Goal: Information Seeking & Learning: Find specific fact

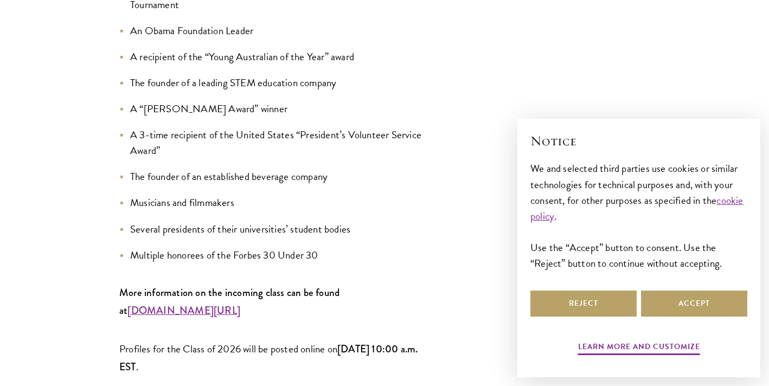
scroll to position [1439, 0]
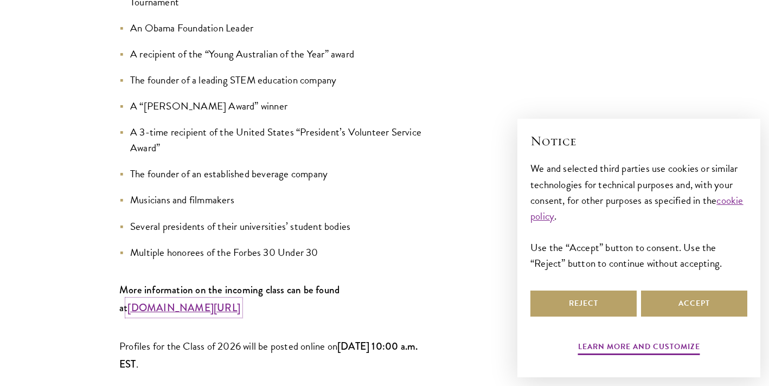
click at [216, 300] on strong "www.schwarzmanscholars.org/scholars" at bounding box center [183, 307] width 113 height 15
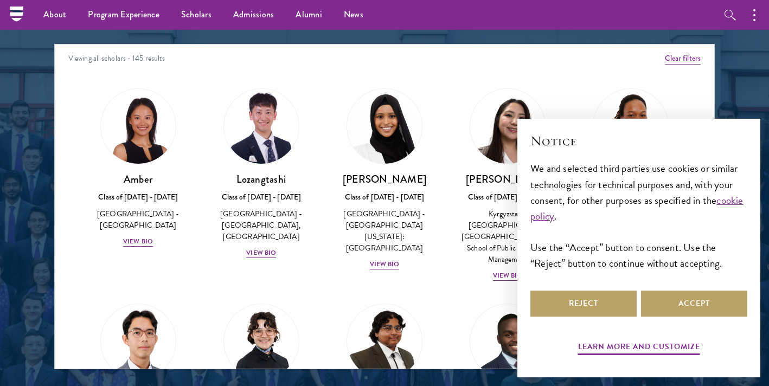
scroll to position [1301, 0]
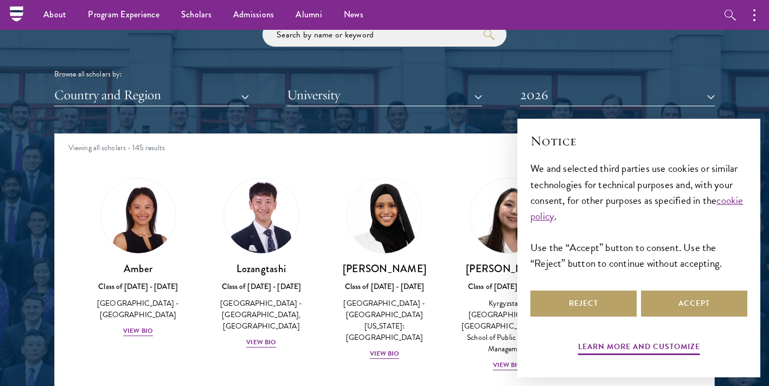
click at [744, 97] on div at bounding box center [384, 183] width 769 height 660
click at [688, 311] on button "Accept" at bounding box center [694, 304] width 106 height 26
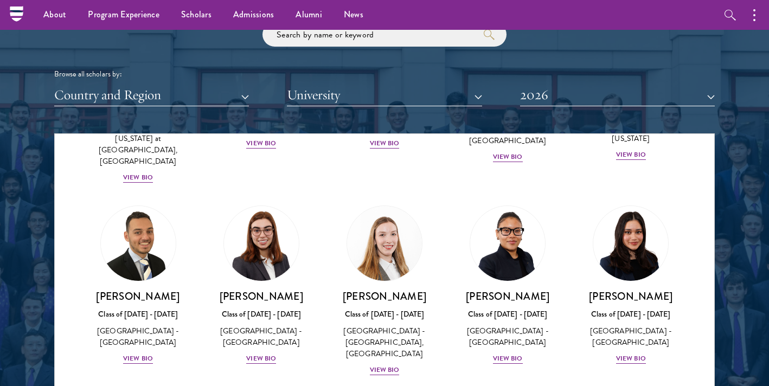
scroll to position [2536, 0]
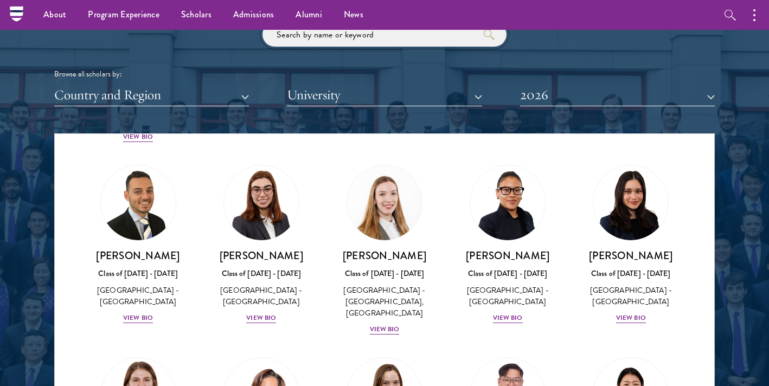
click at [312, 43] on input "search" at bounding box center [384, 34] width 244 height 24
type input "samara"
click button "submit" at bounding box center [0, 0] width 0 height 0
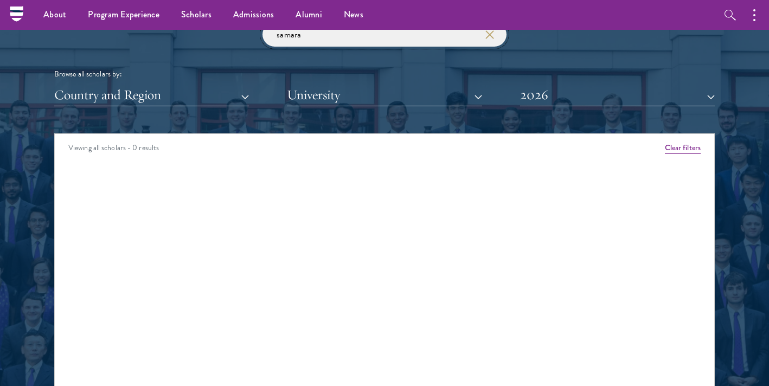
click at [374, 39] on input "samara" at bounding box center [384, 34] width 244 height 24
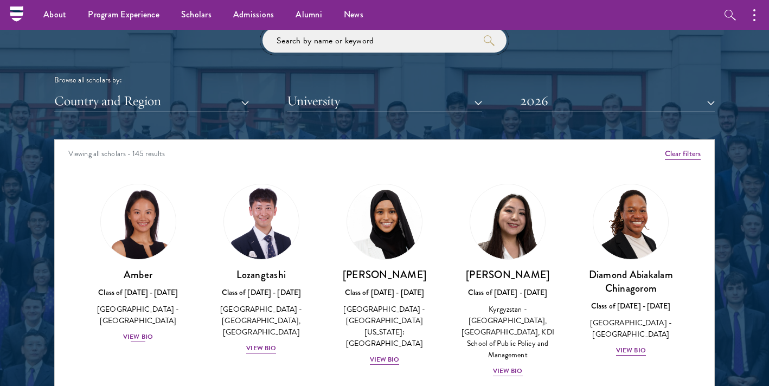
scroll to position [1295, 0]
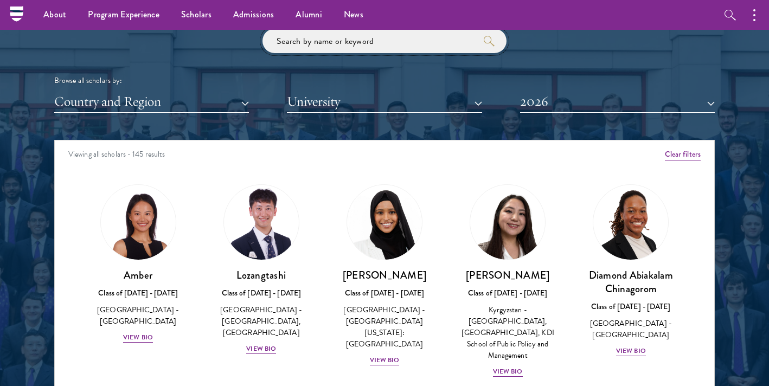
click at [314, 44] on input "search" at bounding box center [384, 41] width 244 height 24
click button "submit" at bounding box center [0, 0] width 0 height 0
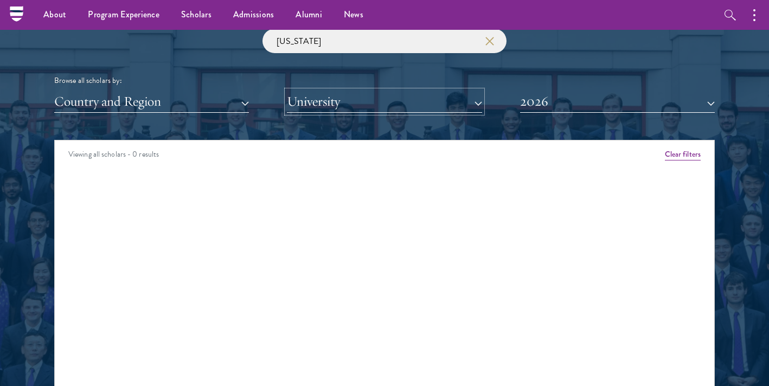
click at [360, 93] on button "University" at bounding box center [384, 102] width 195 height 22
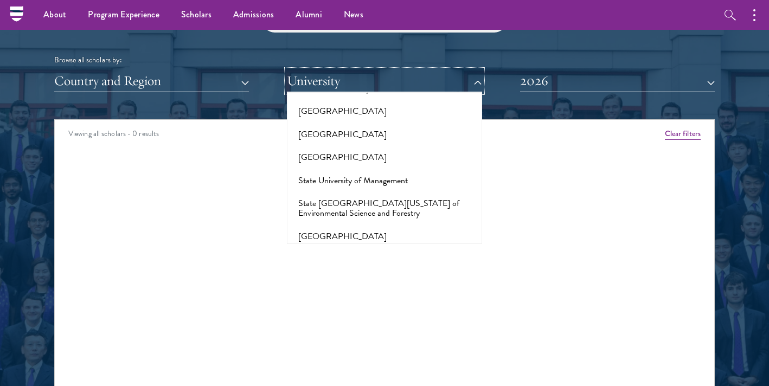
scroll to position [6354, 0]
click at [254, 50] on div "[US_STATE] Browse all scholars by: Country and Region All Countries and Regions…" at bounding box center [384, 50] width 660 height 84
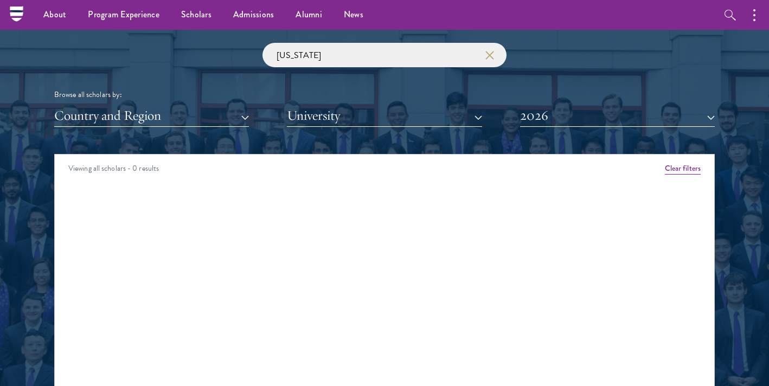
scroll to position [1260, 0]
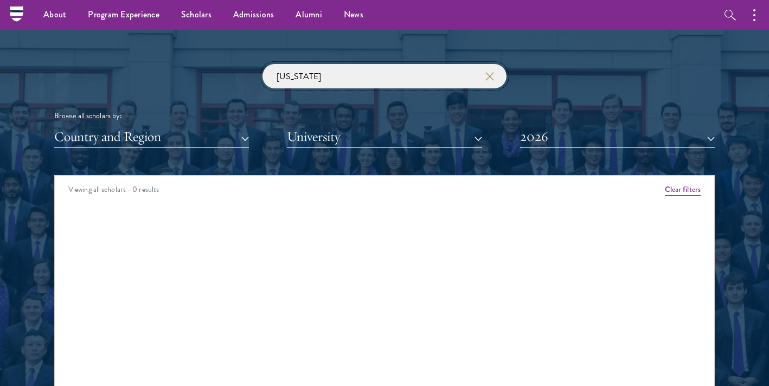
click at [338, 81] on input "[US_STATE]" at bounding box center [384, 76] width 244 height 24
click button "submit" at bounding box center [0, 0] width 0 height 0
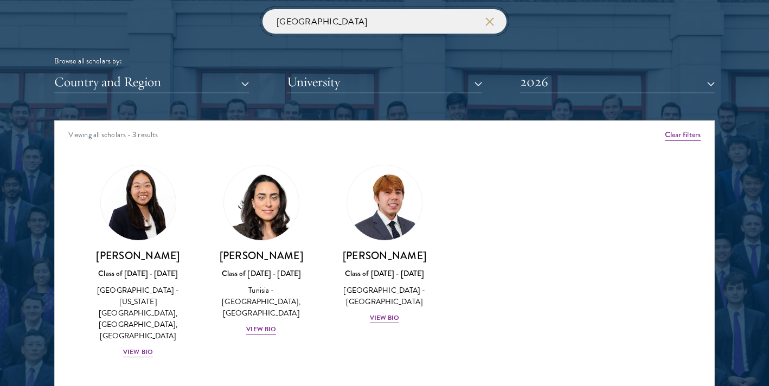
scroll to position [1328, 0]
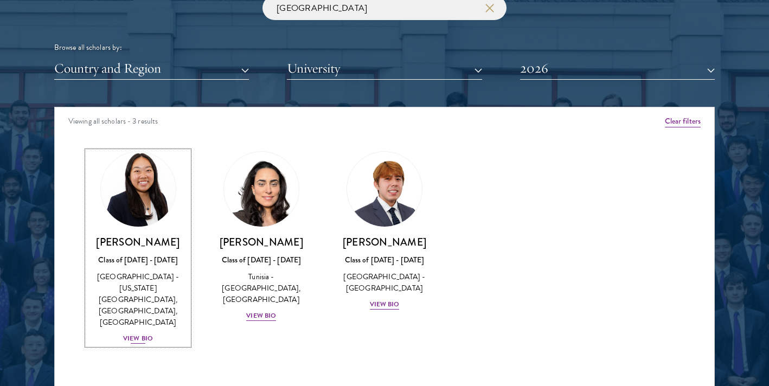
click at [173, 271] on div "[GEOGRAPHIC_DATA] - [US_STATE][GEOGRAPHIC_DATA], [GEOGRAPHIC_DATA], [GEOGRAPHIC…" at bounding box center [137, 299] width 101 height 57
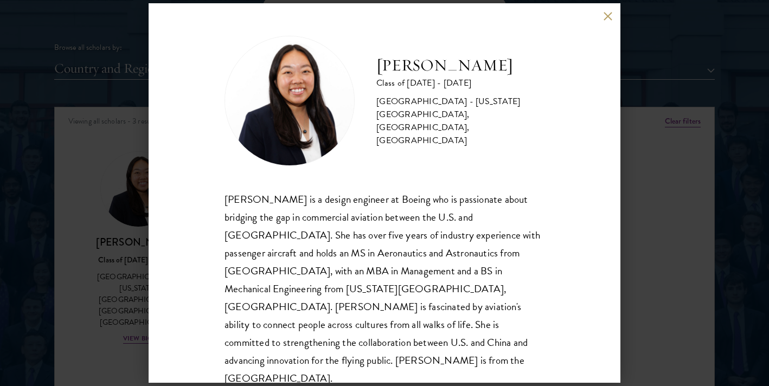
click at [76, 239] on div "[PERSON_NAME] Class of [DATE] - [DATE] [GEOGRAPHIC_DATA] - [US_STATE][GEOGRAPHI…" at bounding box center [384, 193] width 769 height 386
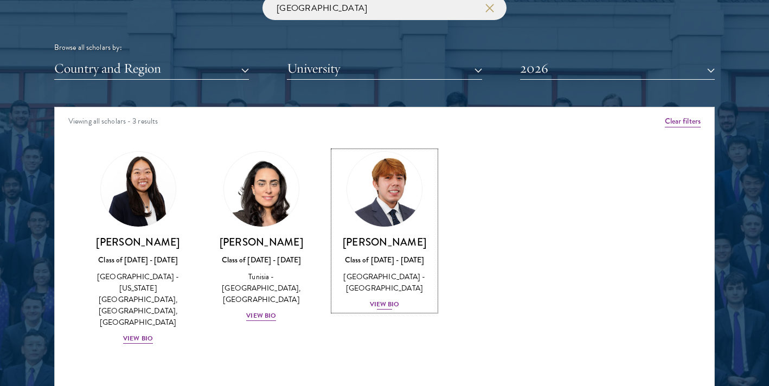
click at [357, 268] on div "[PERSON_NAME] Class of [DATE] - [DATE] [GEOGRAPHIC_DATA] - [GEOGRAPHIC_DATA] Vi…" at bounding box center [383, 272] width 101 height 75
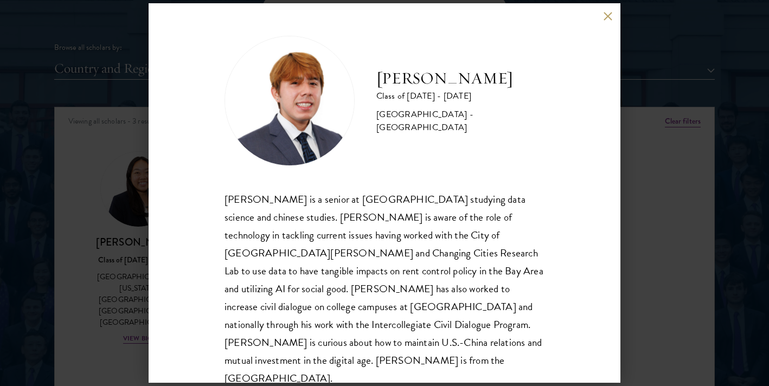
click at [96, 171] on div "[PERSON_NAME] Class of [DATE] - [DATE] [GEOGRAPHIC_DATA] - [GEOGRAPHIC_DATA] [P…" at bounding box center [384, 193] width 769 height 386
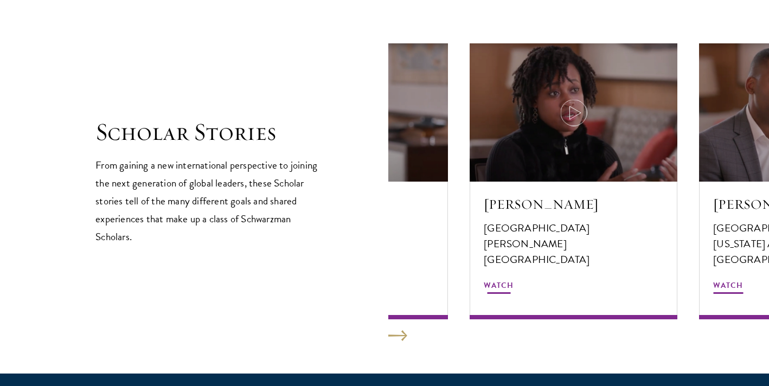
scroll to position [1835, 0]
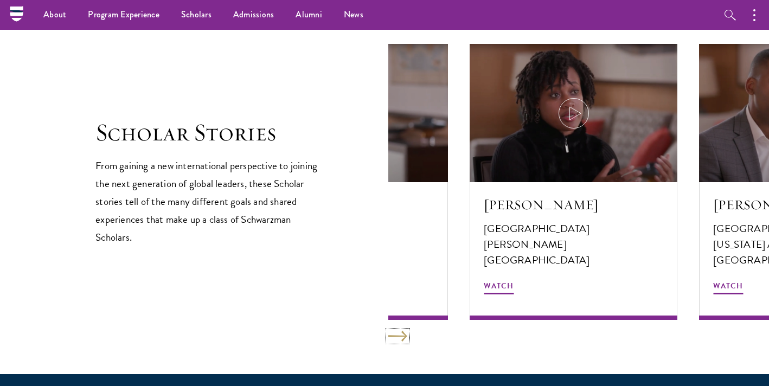
click at [402, 339] on button at bounding box center [397, 336] width 19 height 11
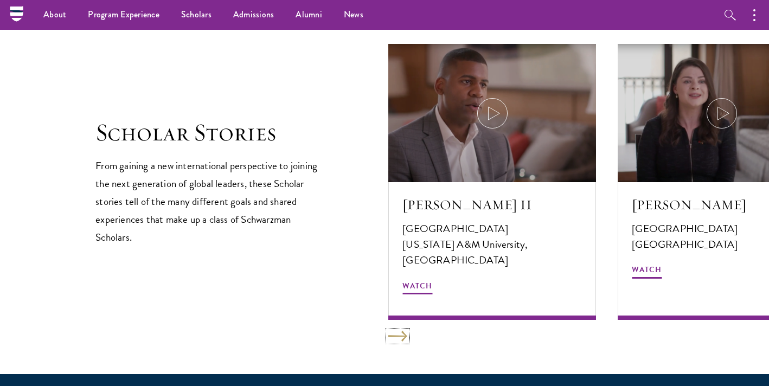
click at [402, 339] on button at bounding box center [397, 336] width 19 height 11
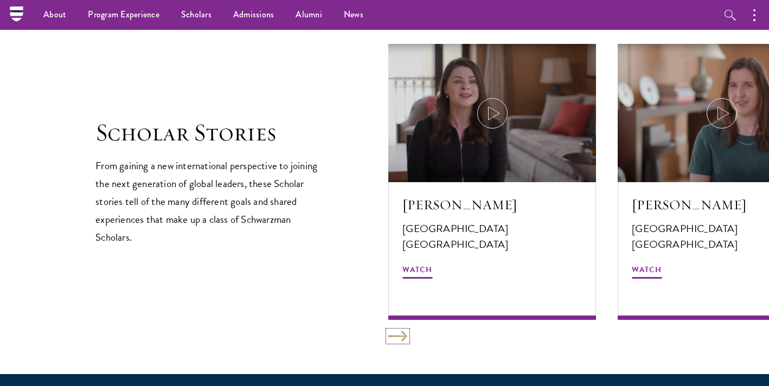
click at [402, 339] on button at bounding box center [397, 336] width 19 height 11
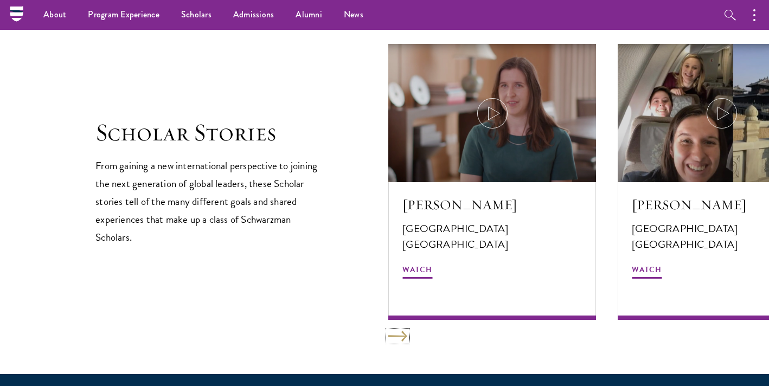
click at [402, 339] on button at bounding box center [397, 336] width 19 height 11
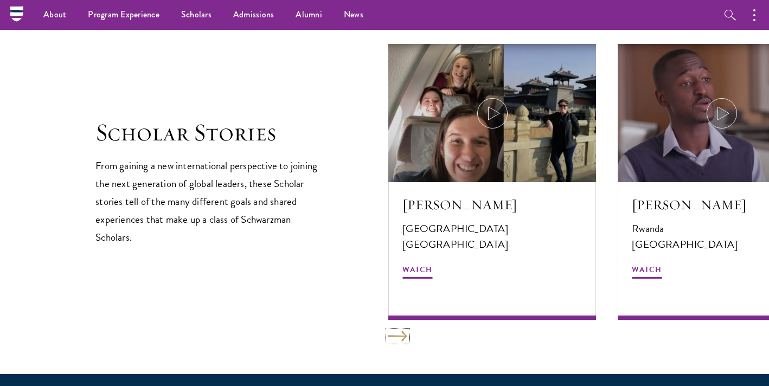
click at [402, 339] on button at bounding box center [397, 336] width 19 height 11
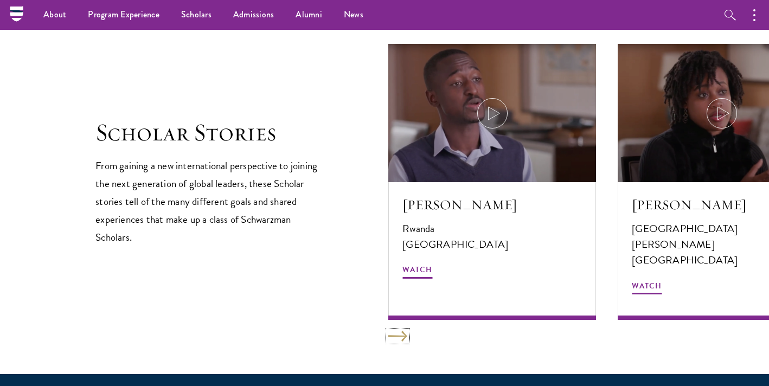
click at [402, 339] on button at bounding box center [397, 336] width 19 height 11
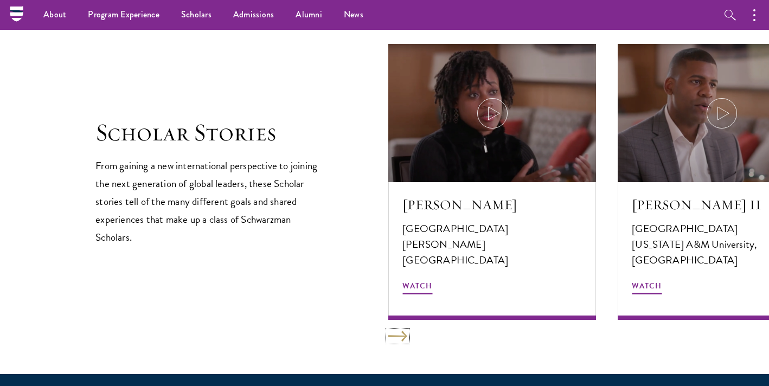
click at [402, 339] on button at bounding box center [397, 336] width 19 height 11
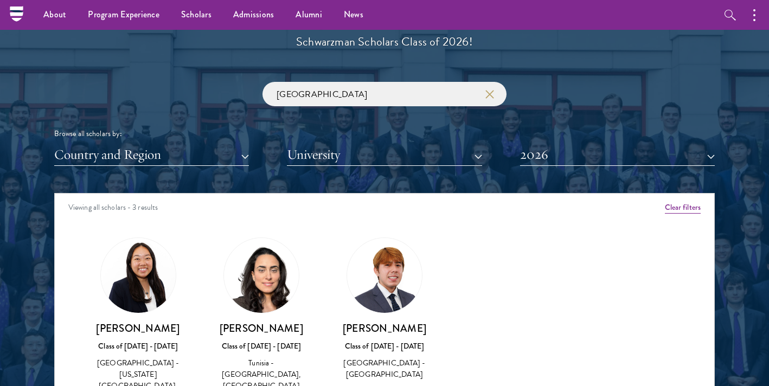
scroll to position [1134, 0]
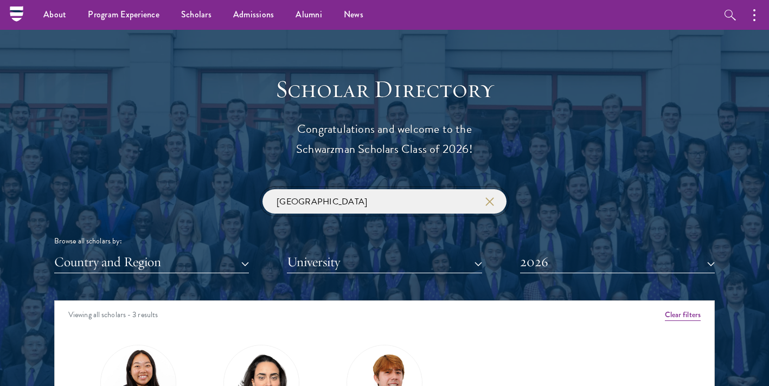
click at [332, 194] on input "[GEOGRAPHIC_DATA]" at bounding box center [384, 201] width 244 height 24
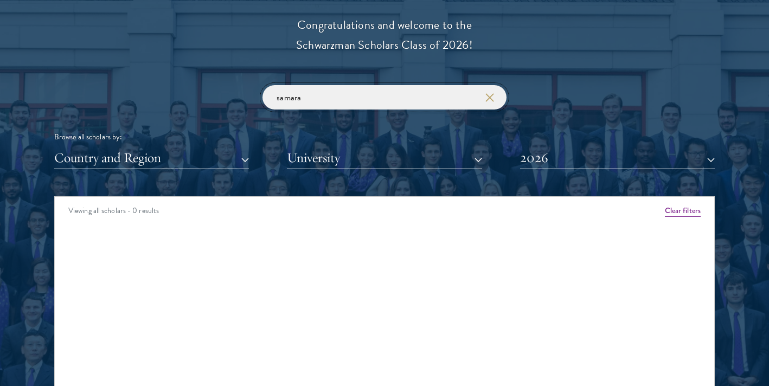
scroll to position [1252, 0]
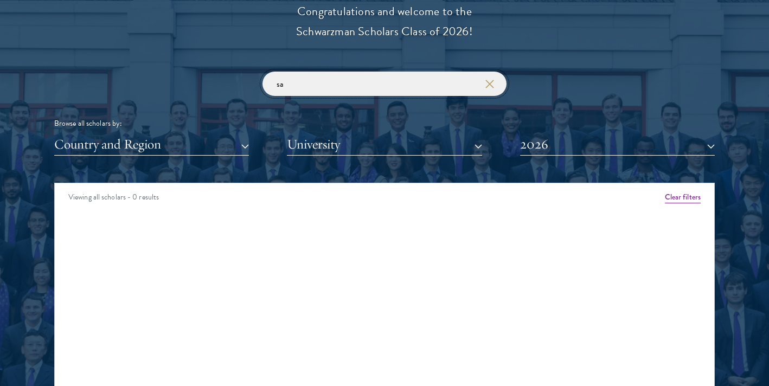
type input "s"
type input "z"
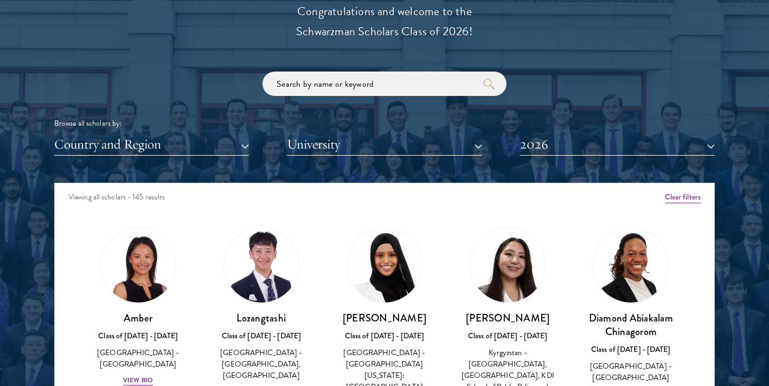
click at [642, 132] on div "Browse all scholars by: Country and Region All Countries and Regions [GEOGRAPHI…" at bounding box center [384, 114] width 660 height 84
click at [648, 140] on button "2026" at bounding box center [617, 144] width 195 height 22
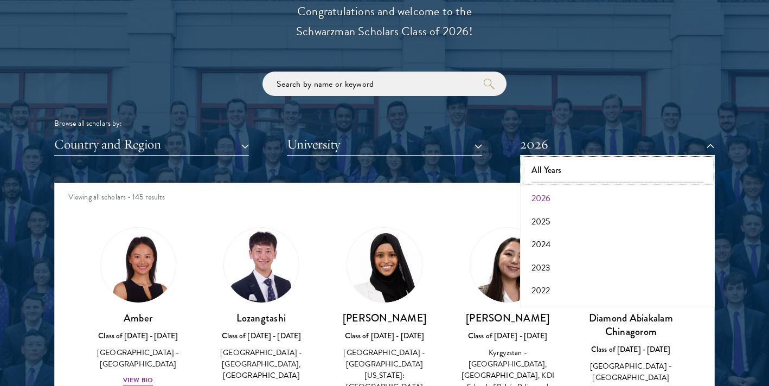
click at [556, 170] on button "All Years" at bounding box center [617, 170] width 188 height 23
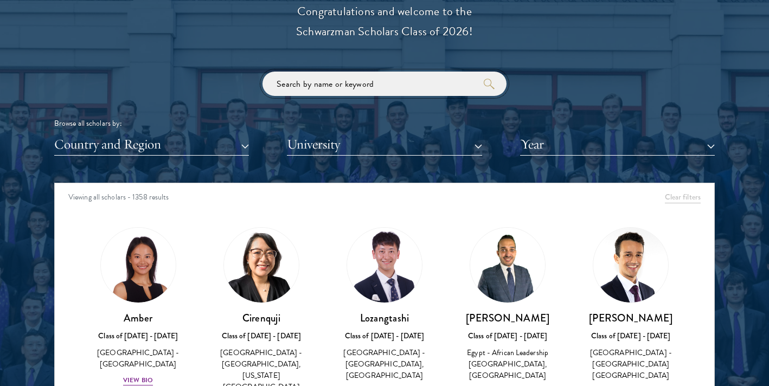
click at [385, 85] on input "search" at bounding box center [384, 84] width 244 height 24
click button "submit" at bounding box center [0, 0] width 0 height 0
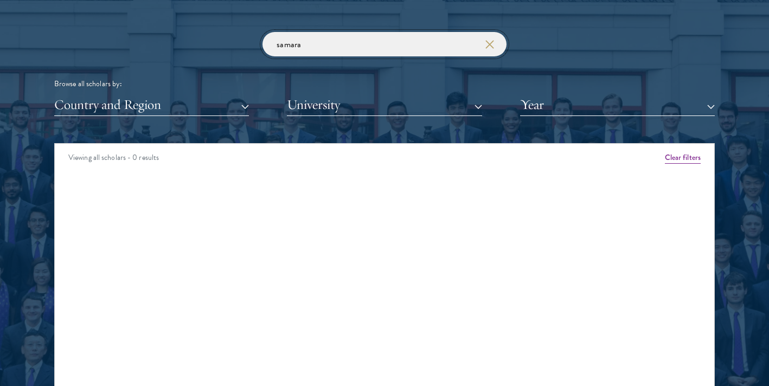
scroll to position [1297, 0]
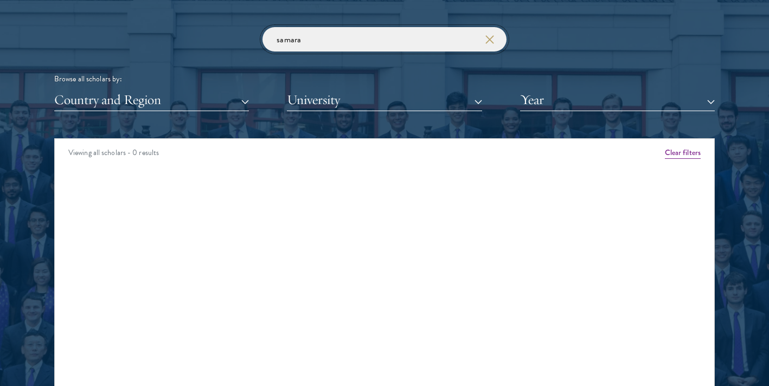
click at [334, 40] on input "samara" at bounding box center [384, 39] width 244 height 24
type input "s"
click button "submit" at bounding box center [0, 0] width 0 height 0
click at [360, 44] on input "[US_STATE]" at bounding box center [384, 39] width 244 height 24
click button "submit" at bounding box center [0, 0] width 0 height 0
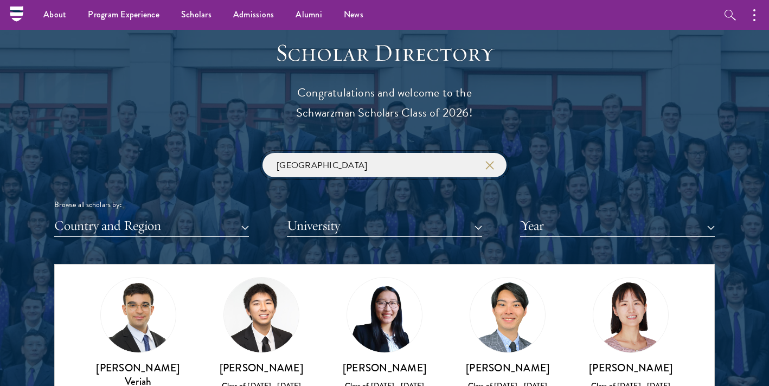
scroll to position [1170, 0]
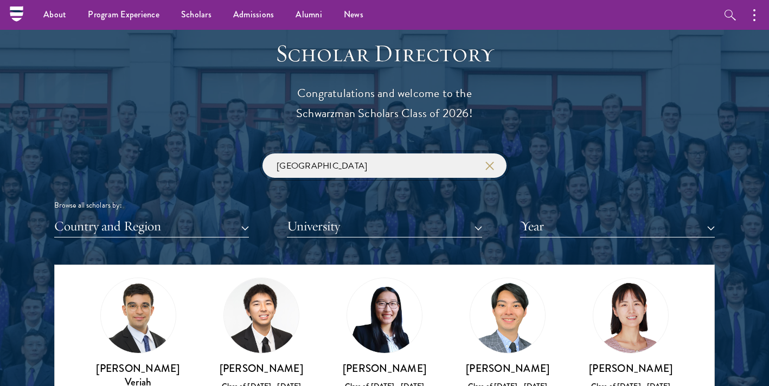
click at [324, 166] on input "[GEOGRAPHIC_DATA]" at bounding box center [384, 165] width 244 height 24
click button "submit" at bounding box center [0, 0] width 0 height 0
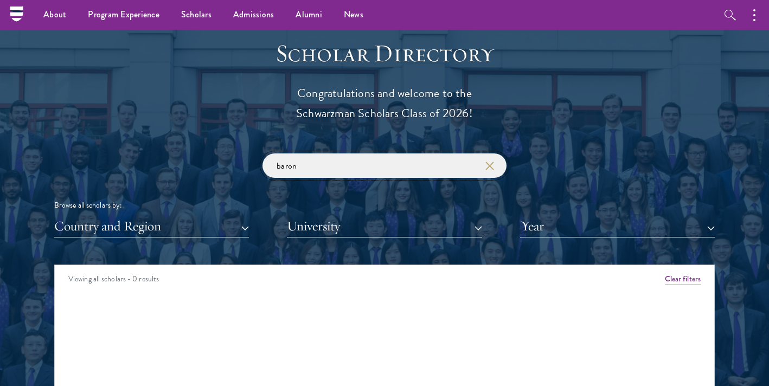
click at [341, 167] on input "baron" at bounding box center [384, 165] width 244 height 24
type input "[GEOGRAPHIC_DATA]"
click button "submit" at bounding box center [0, 0] width 0 height 0
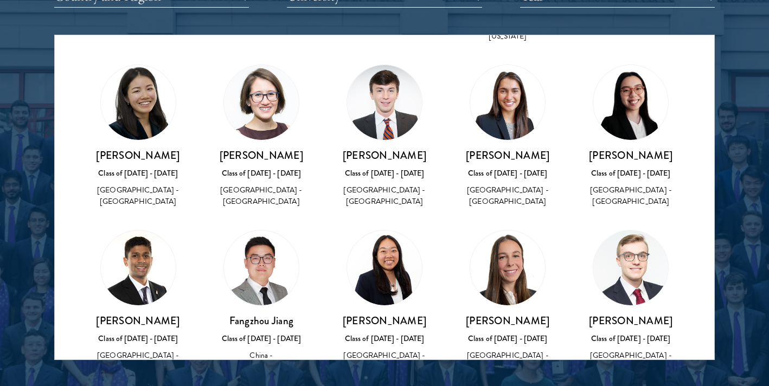
scroll to position [323, 0]
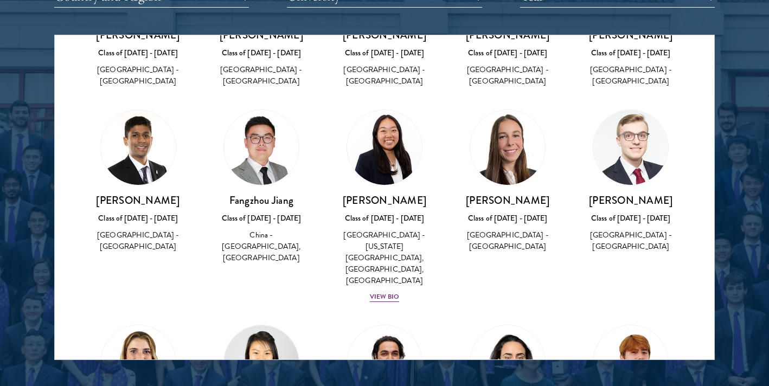
click at [519, 229] on div "[GEOGRAPHIC_DATA] - [GEOGRAPHIC_DATA]" at bounding box center [507, 240] width 101 height 23
